Goal: Navigation & Orientation: Find specific page/section

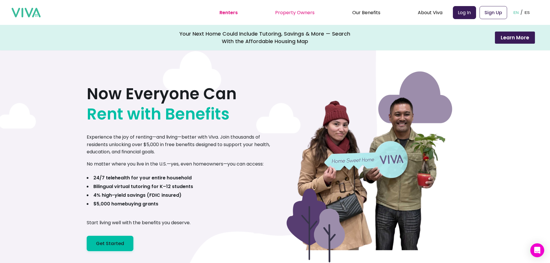
click at [299, 13] on link "Property Owners" at bounding box center [294, 12] width 39 height 7
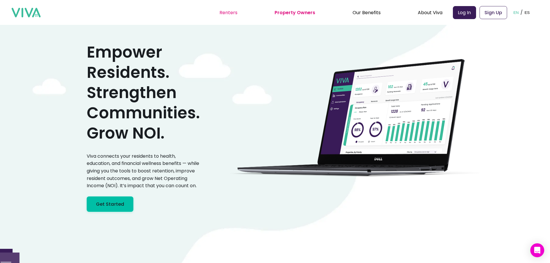
click at [234, 12] on link "Renters" at bounding box center [228, 12] width 18 height 7
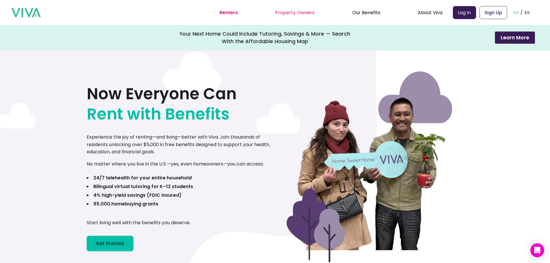
click at [286, 13] on link "Property Owners" at bounding box center [294, 12] width 39 height 7
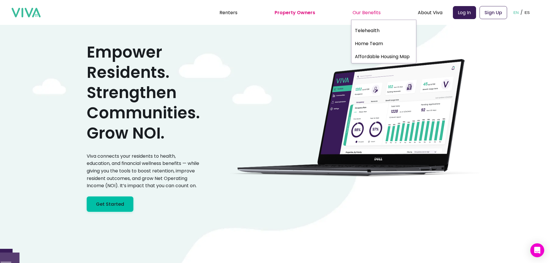
click at [360, 12] on div "Our Benefits" at bounding box center [366, 12] width 28 height 14
click at [371, 42] on link "Home Team" at bounding box center [383, 43] width 65 height 11
